Goal: Transaction & Acquisition: Subscribe to service/newsletter

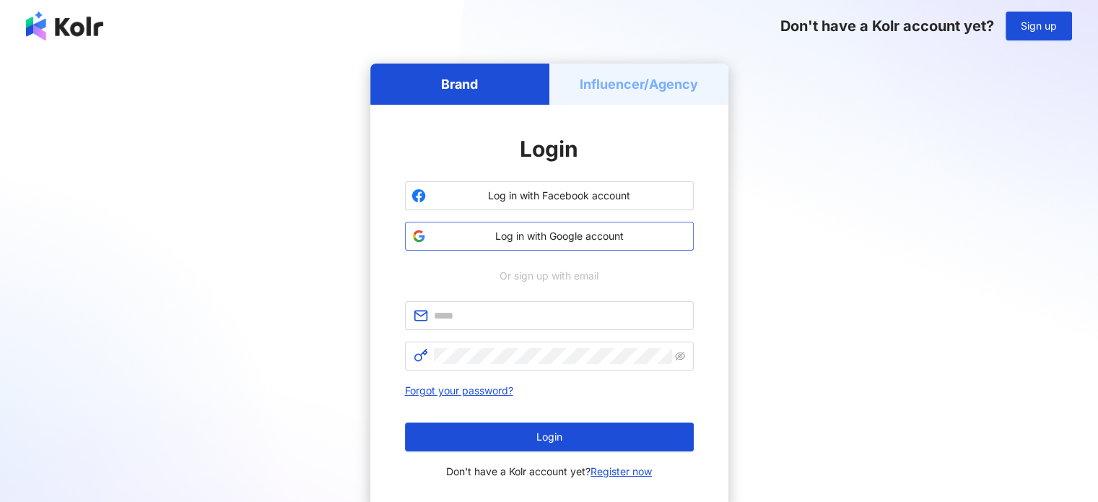
click at [507, 230] on span "Log in with Google account" at bounding box center [560, 236] width 256 height 14
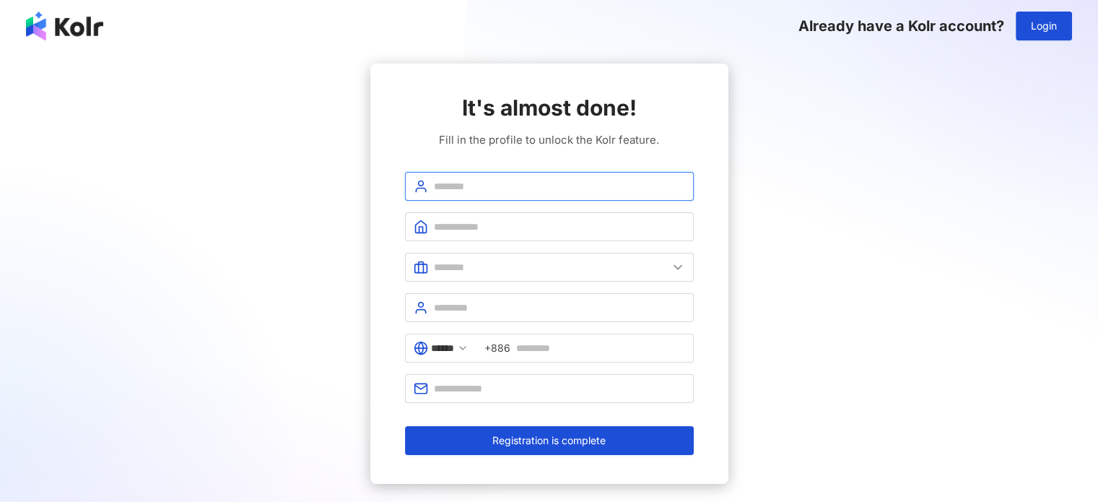
click at [566, 186] on input "text" at bounding box center [559, 186] width 251 height 16
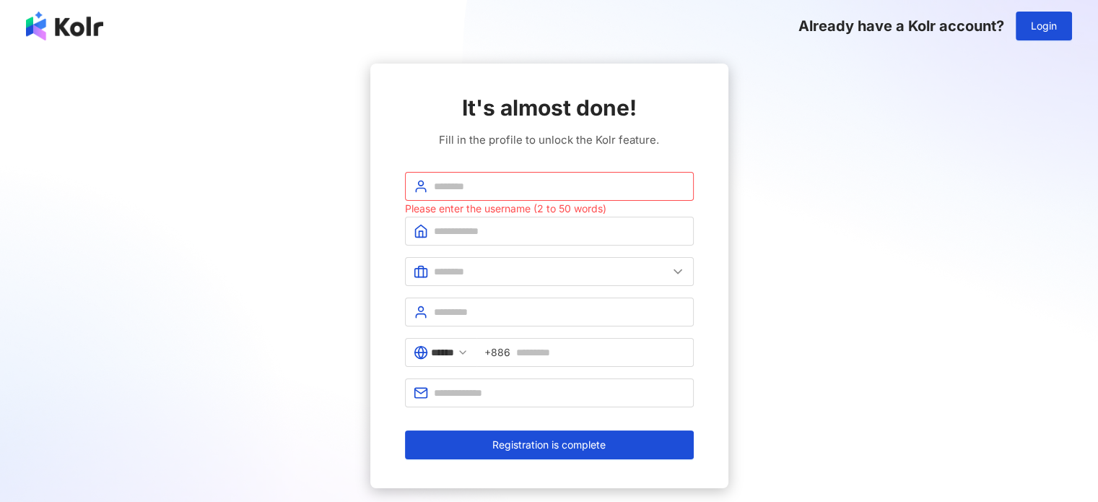
click at [1019, 331] on div "It's almost done! Fill in the profile to unlock the Kolr feature. Please enter …" at bounding box center [548, 276] width 1063 height 424
click at [1029, 26] on button "Login" at bounding box center [1044, 26] width 56 height 29
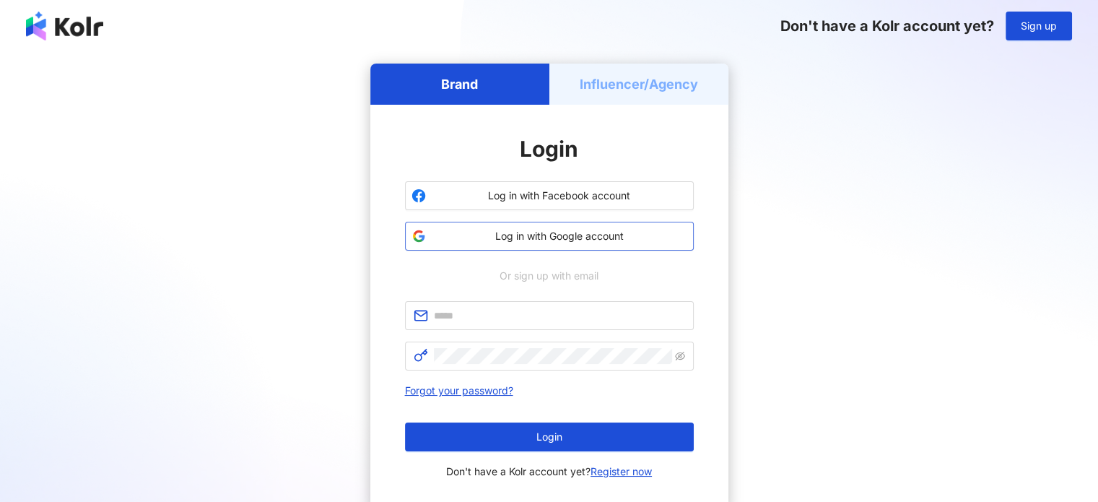
click at [487, 239] on span "Log in with Google account" at bounding box center [560, 236] width 256 height 14
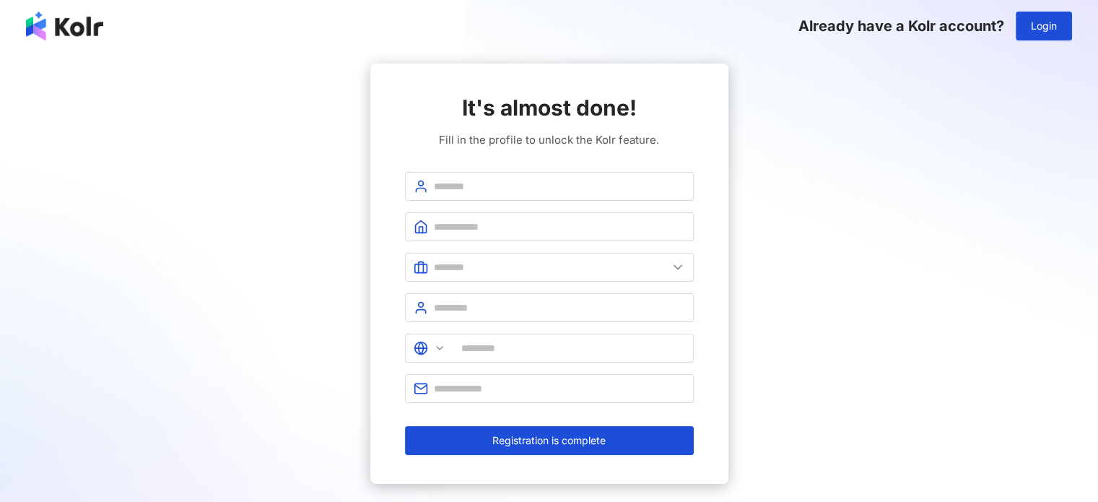
type input "******"
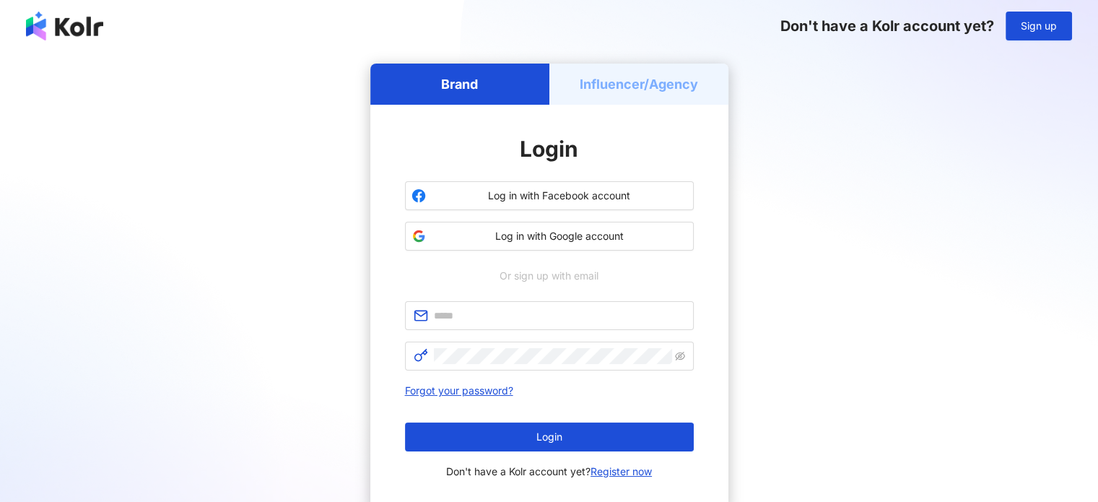
click at [672, 90] on h5 "Influencer/Agency" at bounding box center [639, 84] width 118 height 18
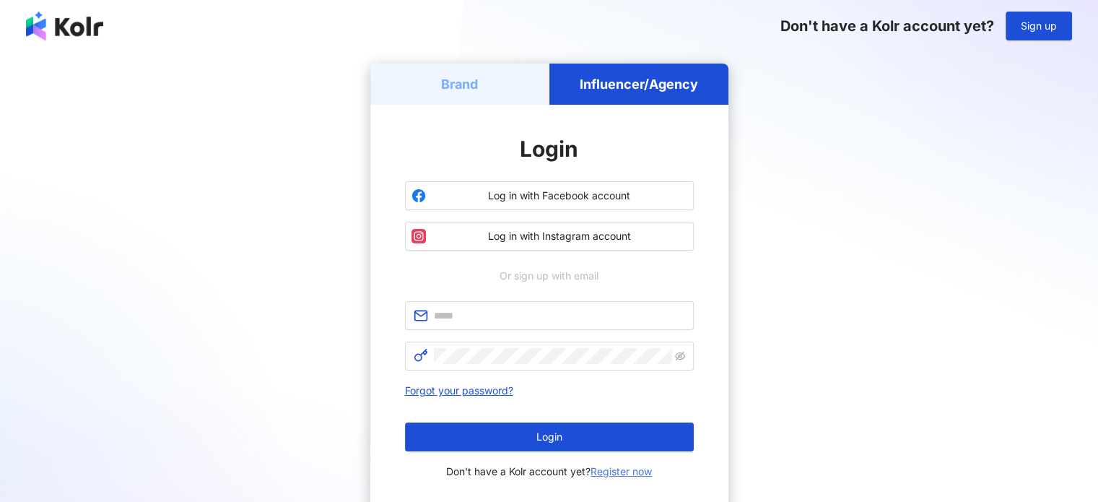
click at [609, 476] on link "Register now" at bounding box center [620, 471] width 61 height 12
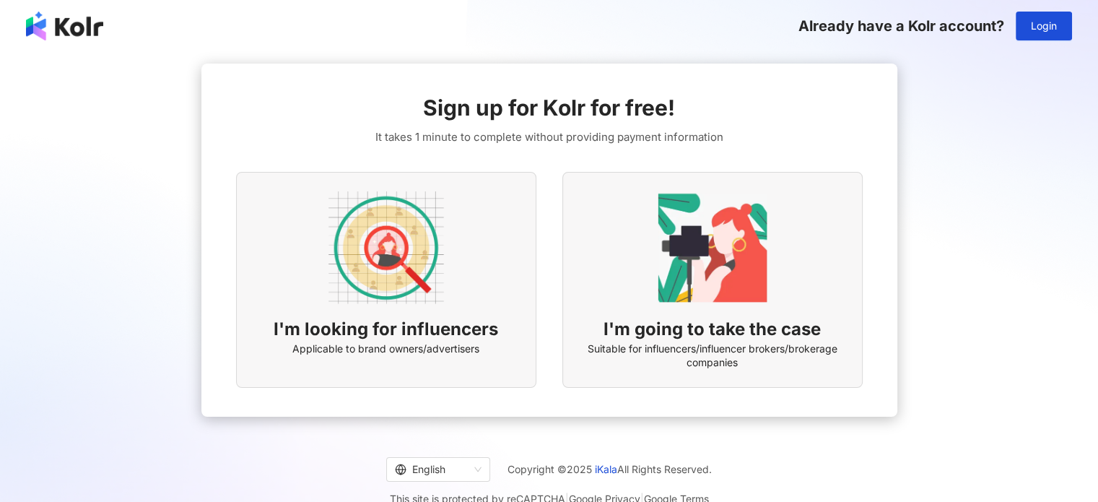
click at [376, 315] on div "I'm looking for influencers Applicable to brand owners/advertisers" at bounding box center [386, 280] width 300 height 216
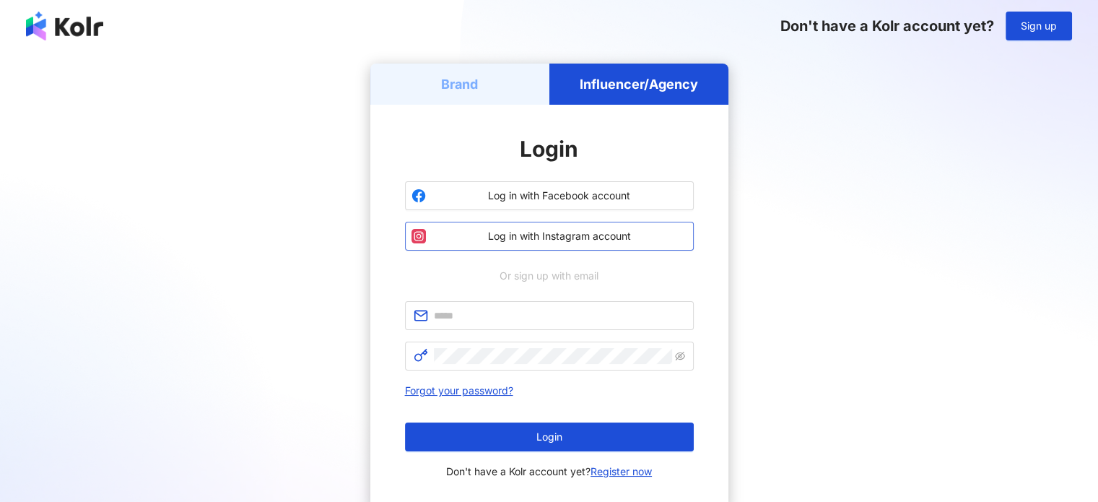
click at [497, 240] on span "Log in with Instagram account" at bounding box center [560, 236] width 256 height 14
click at [80, 26] on img at bounding box center [64, 26] width 77 height 29
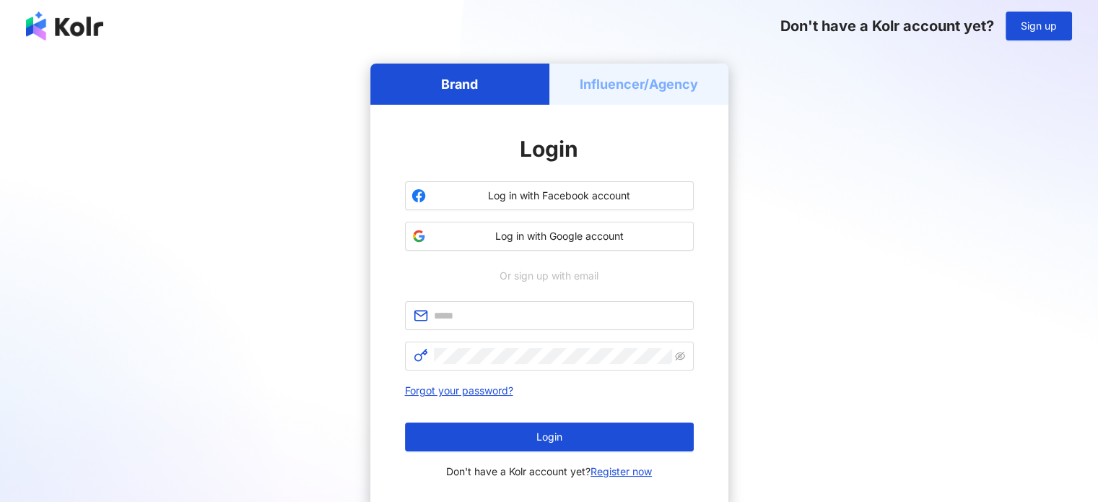
click at [81, 26] on img at bounding box center [64, 26] width 77 height 29
